Goal: Information Seeking & Learning: Compare options

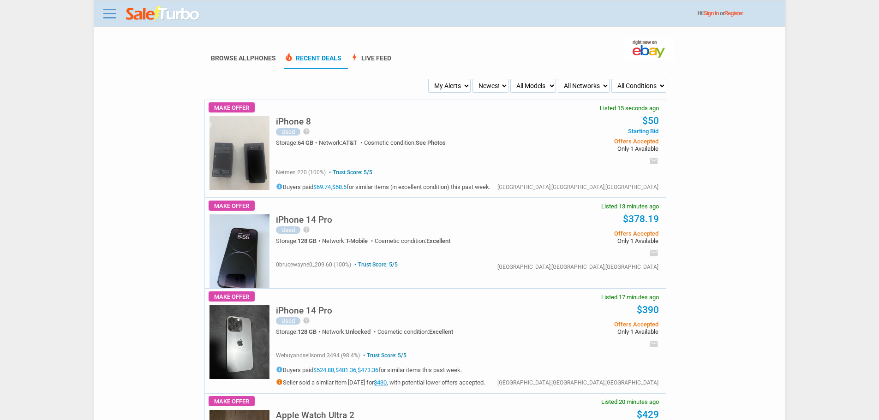
drag, startPoint x: 451, startPoint y: 79, endPoint x: 458, endPoint y: 108, distance: 30.1
click at [453, 91] on select "My Alerts All Deals BIN Only w/ Offers Only" at bounding box center [449, 86] width 42 height 14
select select "flash_bin"
click at [429, 79] on select "My Alerts All Deals BIN Only w/ Offers Only" at bounding box center [449, 86] width 42 height 14
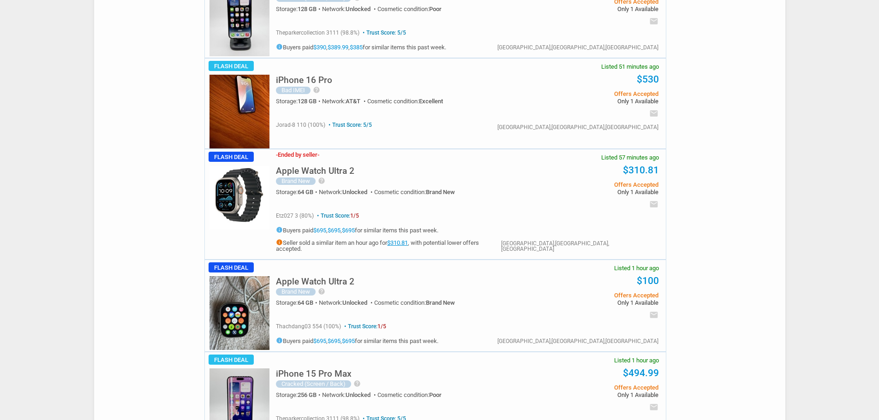
scroll to position [231, 0]
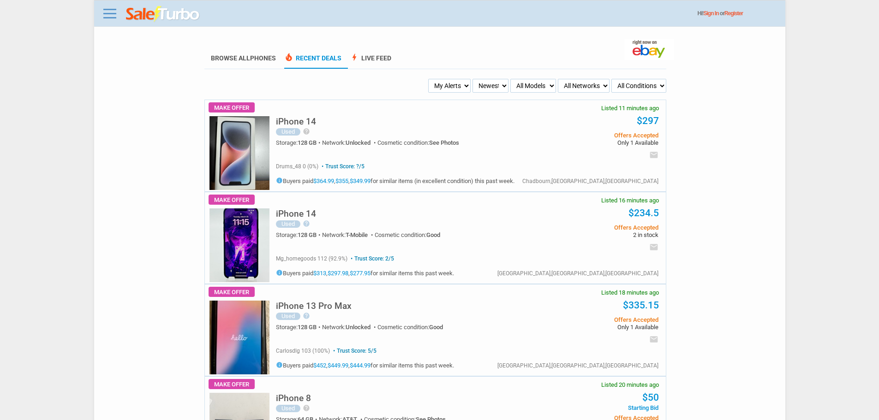
click at [470, 88] on select "My Alerts All Deals BIN Only w/ Offers Only" at bounding box center [449, 86] width 42 height 14
select select "flash_bin"
click at [429, 79] on select "My Alerts All Deals BIN Only w/ Offers Only" at bounding box center [449, 86] width 42 height 14
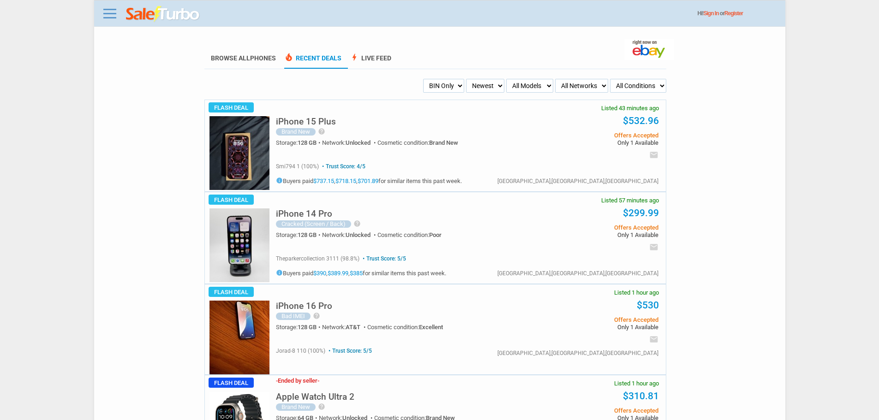
click at [251, 173] on img at bounding box center [239, 153] width 60 height 74
click at [443, 81] on select "My Alerts All Deals BIN Only w/ Offers Only" at bounding box center [443, 86] width 41 height 14
click at [506, 86] on select "All Models Apple Watch Ultra 2 Apple Watch Ultra iPhone 16 Pro Max iPhone 16 Pr…" at bounding box center [529, 86] width 47 height 14
select select "iPhone 16 Pro Max"
click at [506, 79] on select "All Models Apple Watch Ultra 2 Apple Watch Ultra iPhone 16 Pro Max iPhone 16 Pr…" at bounding box center [529, 86] width 47 height 14
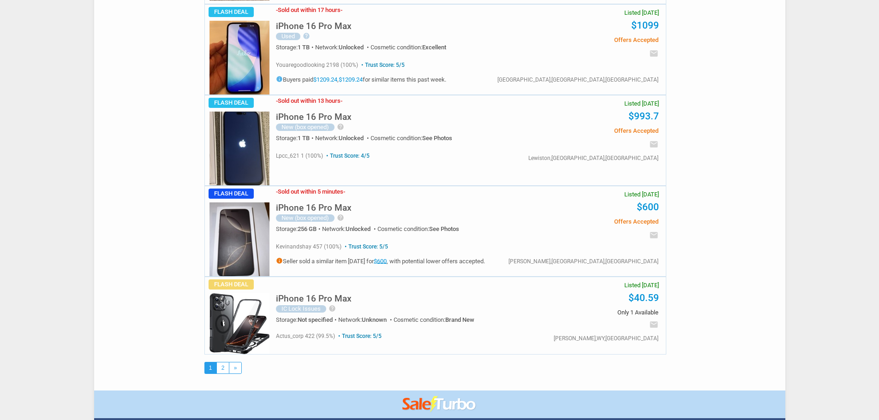
scroll to position [4221, 0]
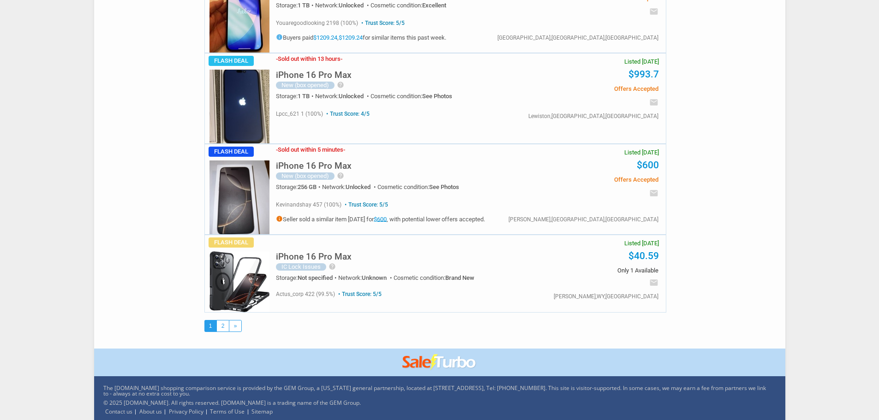
click at [233, 193] on img at bounding box center [239, 197] width 60 height 74
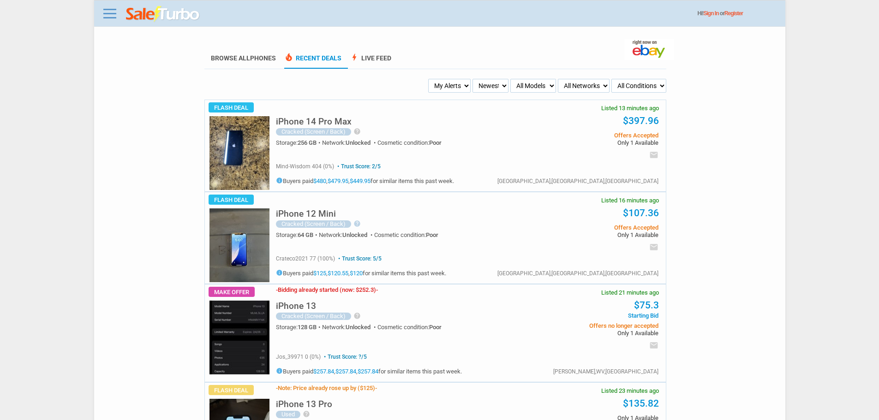
click at [333, 124] on h5 "iPhone 14 Pro Max" at bounding box center [314, 121] width 76 height 9
click at [365, 181] on link "$449.95" at bounding box center [360, 181] width 21 height 7
click at [315, 129] on div "Cracked (Screen / Back)" at bounding box center [313, 131] width 75 height 7
click at [315, 126] on h5 "iPhone 14 Pro Max" at bounding box center [314, 121] width 76 height 9
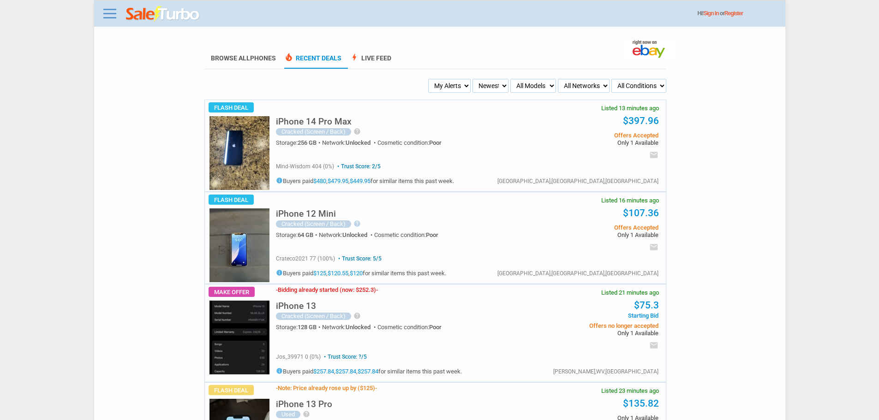
click at [319, 117] on h5 "iPhone 14 Pro Max" at bounding box center [314, 121] width 76 height 9
click at [320, 124] on h5 "iPhone 14 Pro Max" at bounding box center [314, 121] width 76 height 9
click at [360, 120] on div "iPhone 14 Pro Max Cracked (Screen / Back) help Rest of phone is in great workin…" at bounding box center [397, 134] width 243 height 48
click at [370, 121] on div "iPhone 14 Pro Max Cracked (Screen / Back) help Rest of phone is in great workin…" at bounding box center [397, 134] width 243 height 48
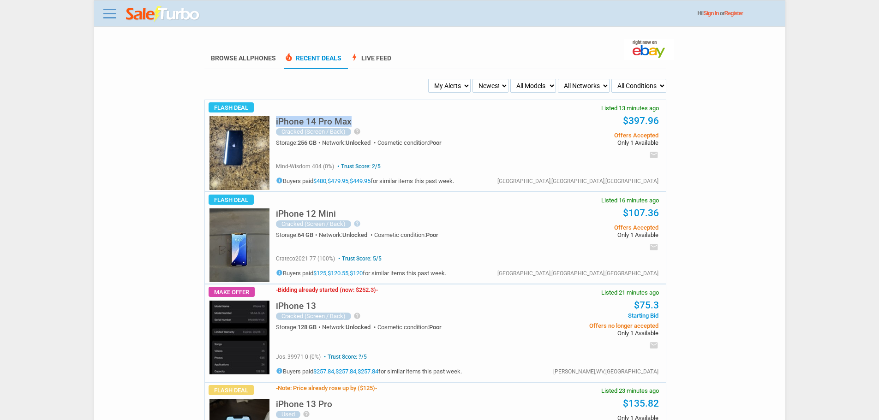
click at [370, 121] on div "iPhone 14 Pro Max Cracked (Screen / Back) help Rest of phone is in great workin…" at bounding box center [397, 134] width 243 height 48
copy div "iPhone 14 Pro Max"
click at [439, 89] on select "My Alerts All Deals BIN Only w/ Offers Only" at bounding box center [442, 86] width 44 height 14
select select "flash_bin"
click at [423, 79] on select "My Alerts All Deals BIN Only w/ Offers Only" at bounding box center [442, 86] width 44 height 14
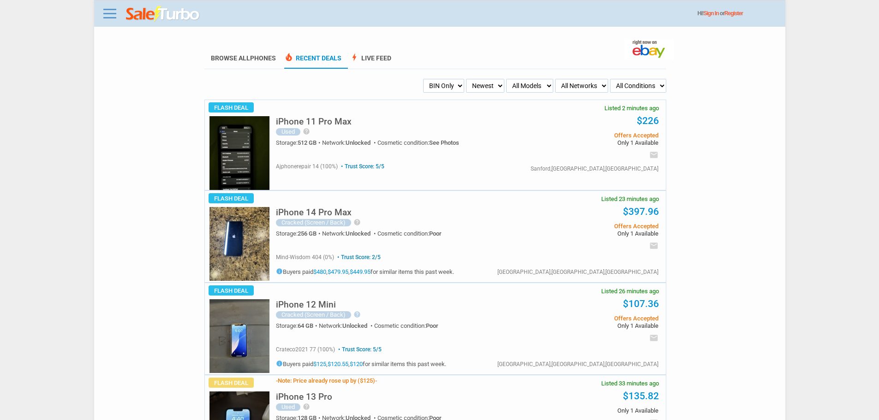
click at [316, 119] on h5 "iPhone 11 Pro Max" at bounding box center [314, 121] width 76 height 9
